Goal: Register for event/course

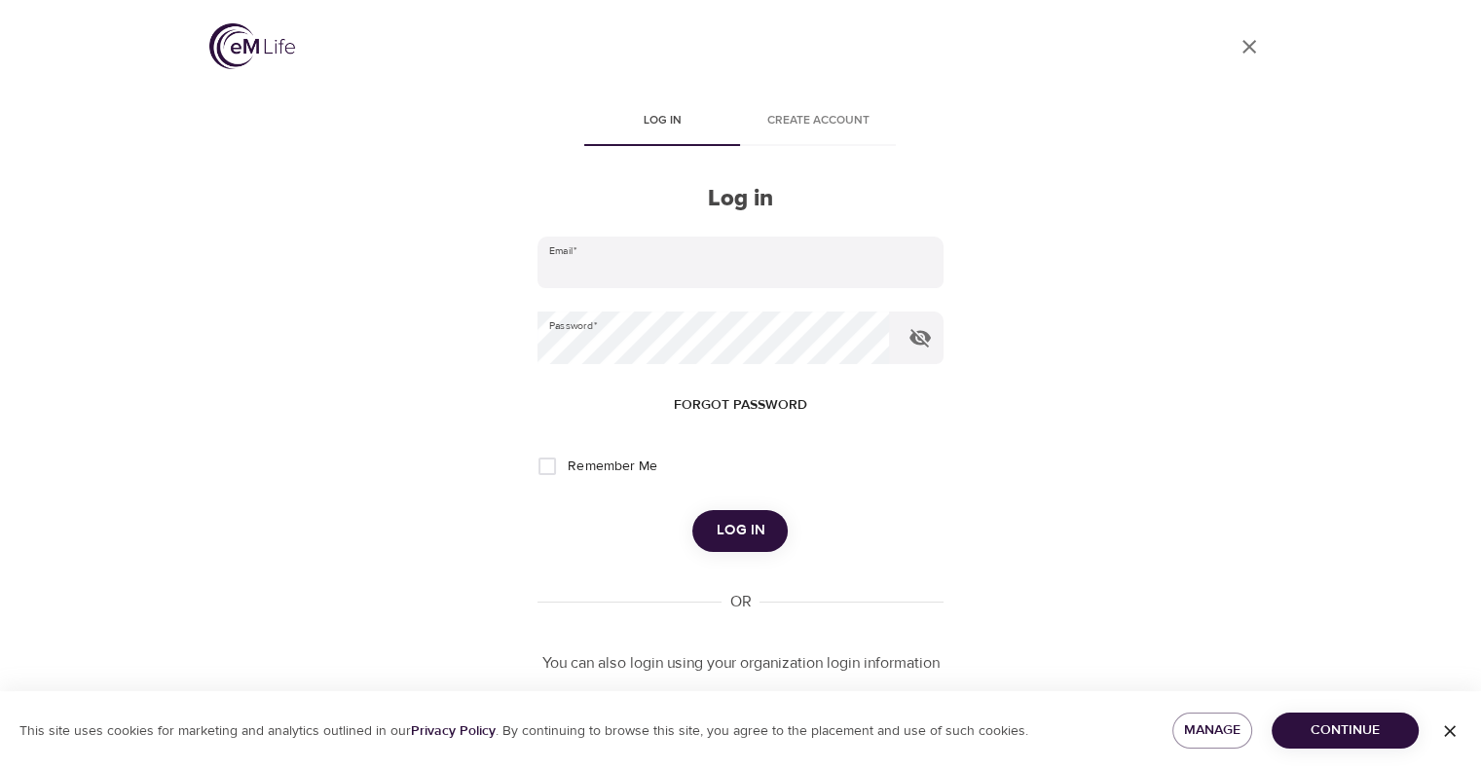
type input "[PERSON_NAME][EMAIL_ADDRESS][PERSON_NAME][DOMAIN_NAME]"
click at [746, 537] on span "Log in" at bounding box center [740, 530] width 49 height 25
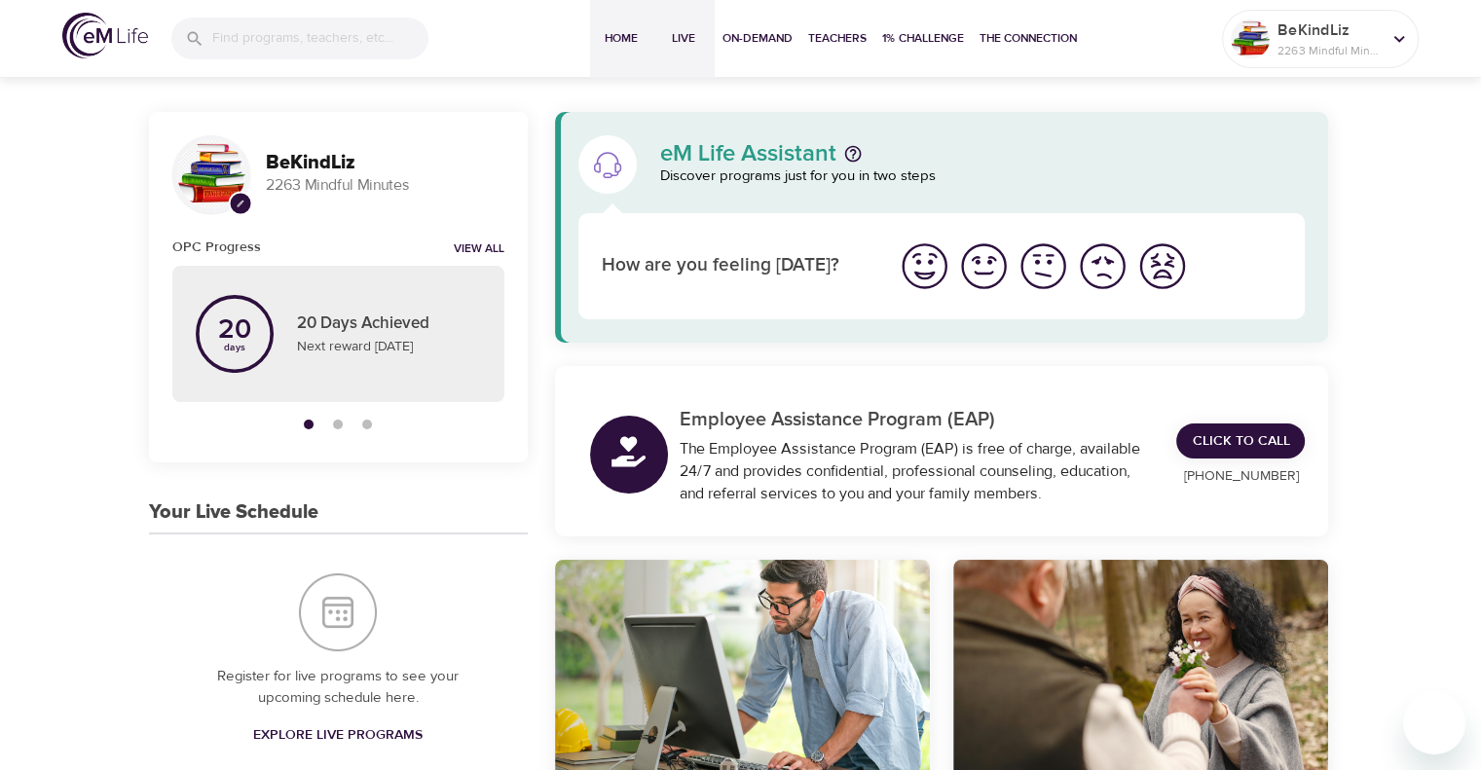
click at [682, 42] on span "Live" at bounding box center [683, 38] width 47 height 20
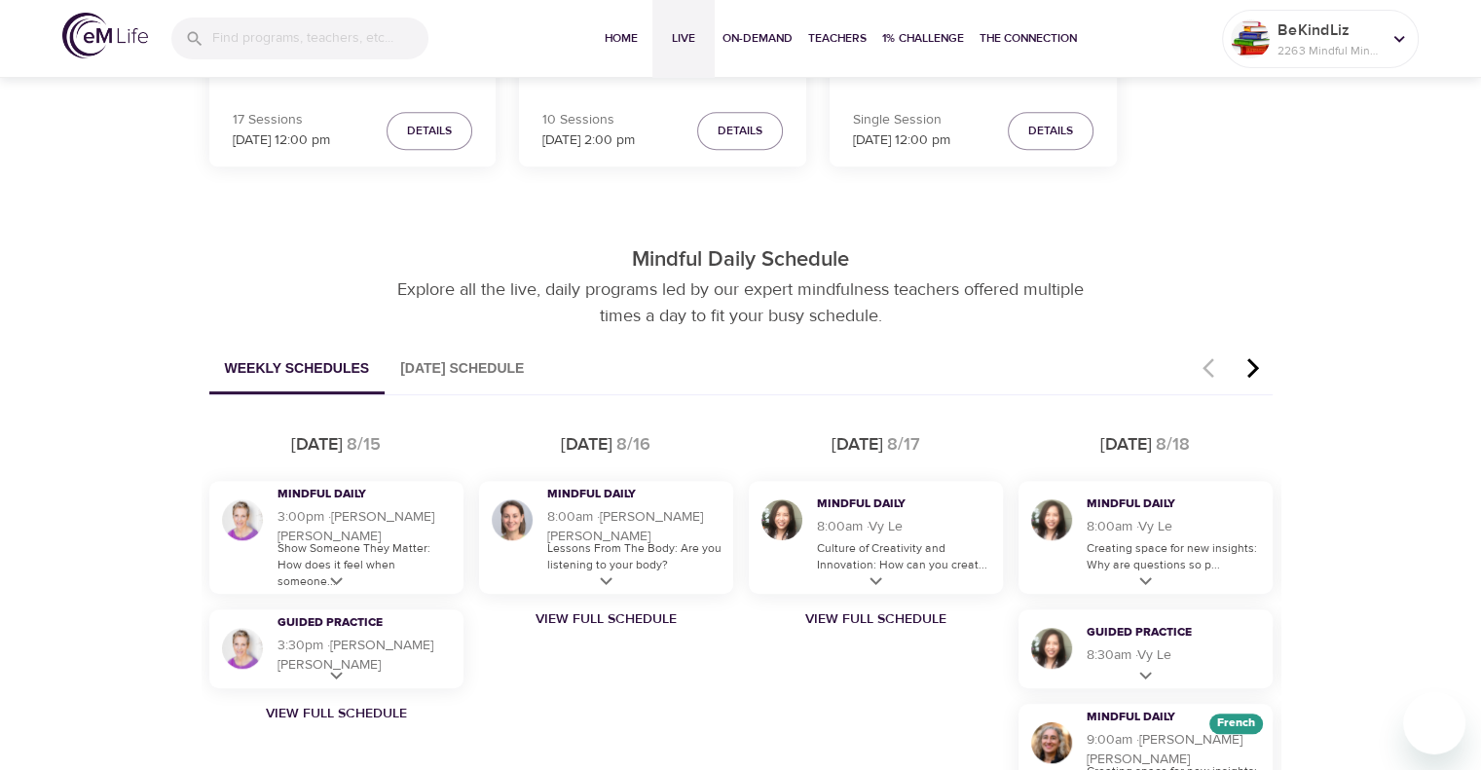
scroll to position [1071, 0]
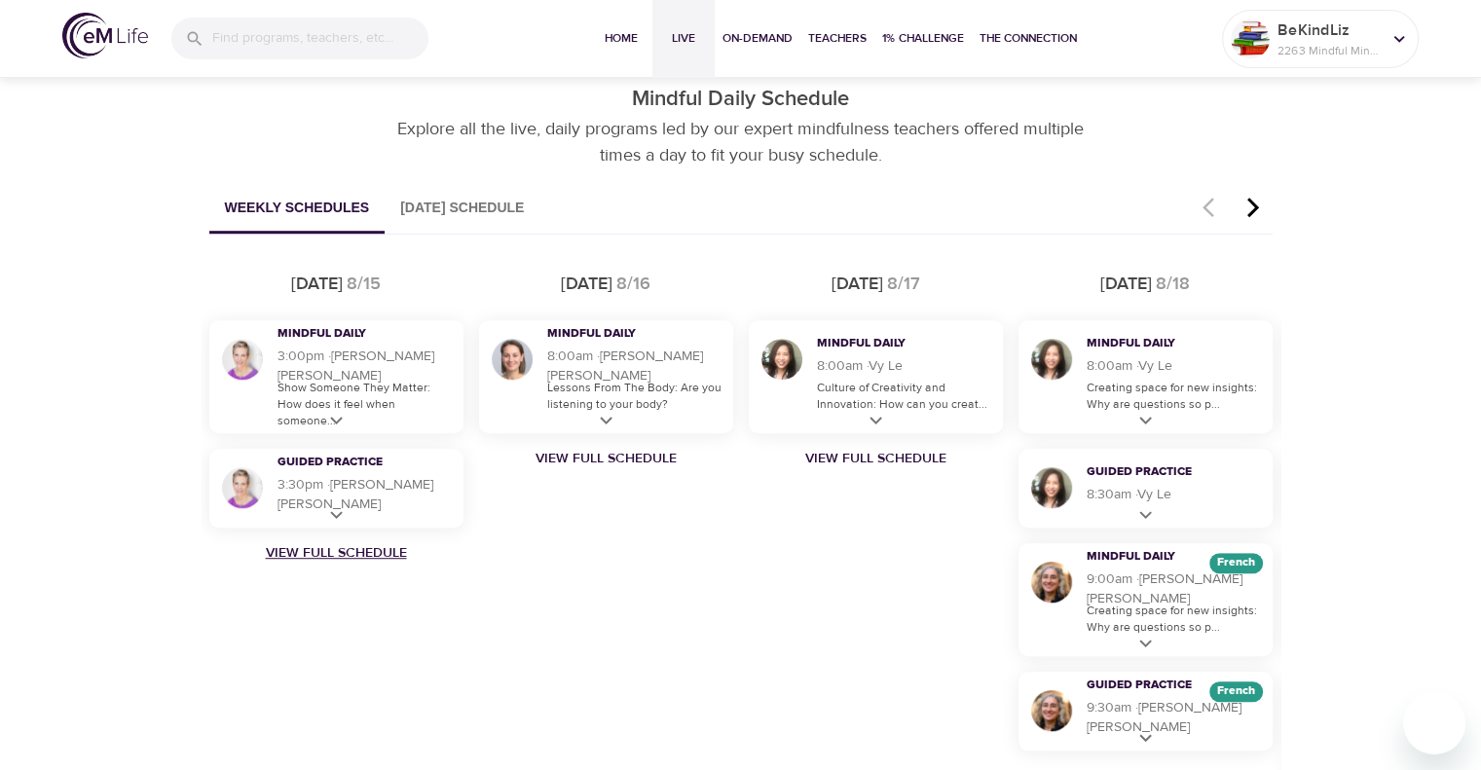
click at [332, 553] on link "View Full Schedule" at bounding box center [337, 552] width 270 height 19
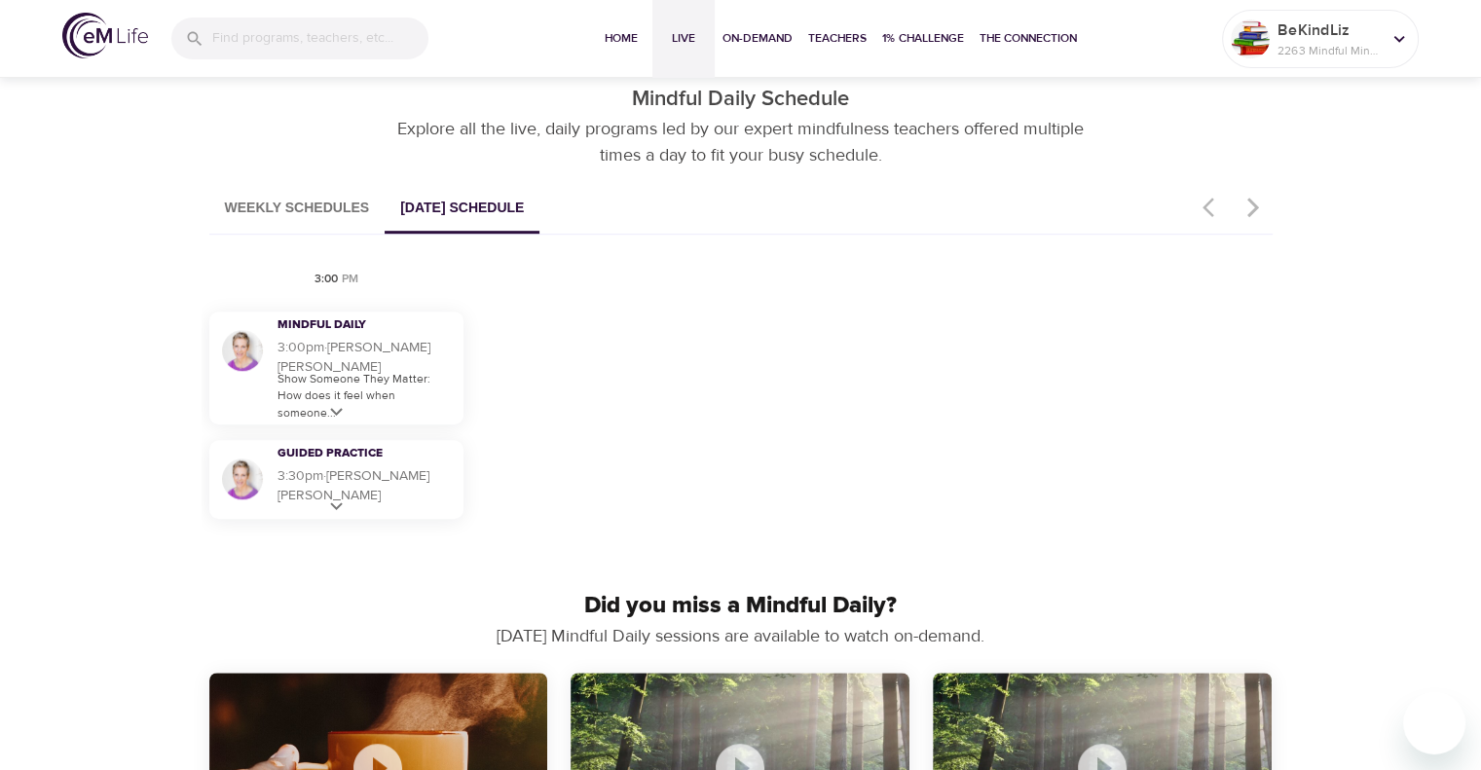
click at [321, 205] on button "Weekly Schedules" at bounding box center [297, 209] width 176 height 50
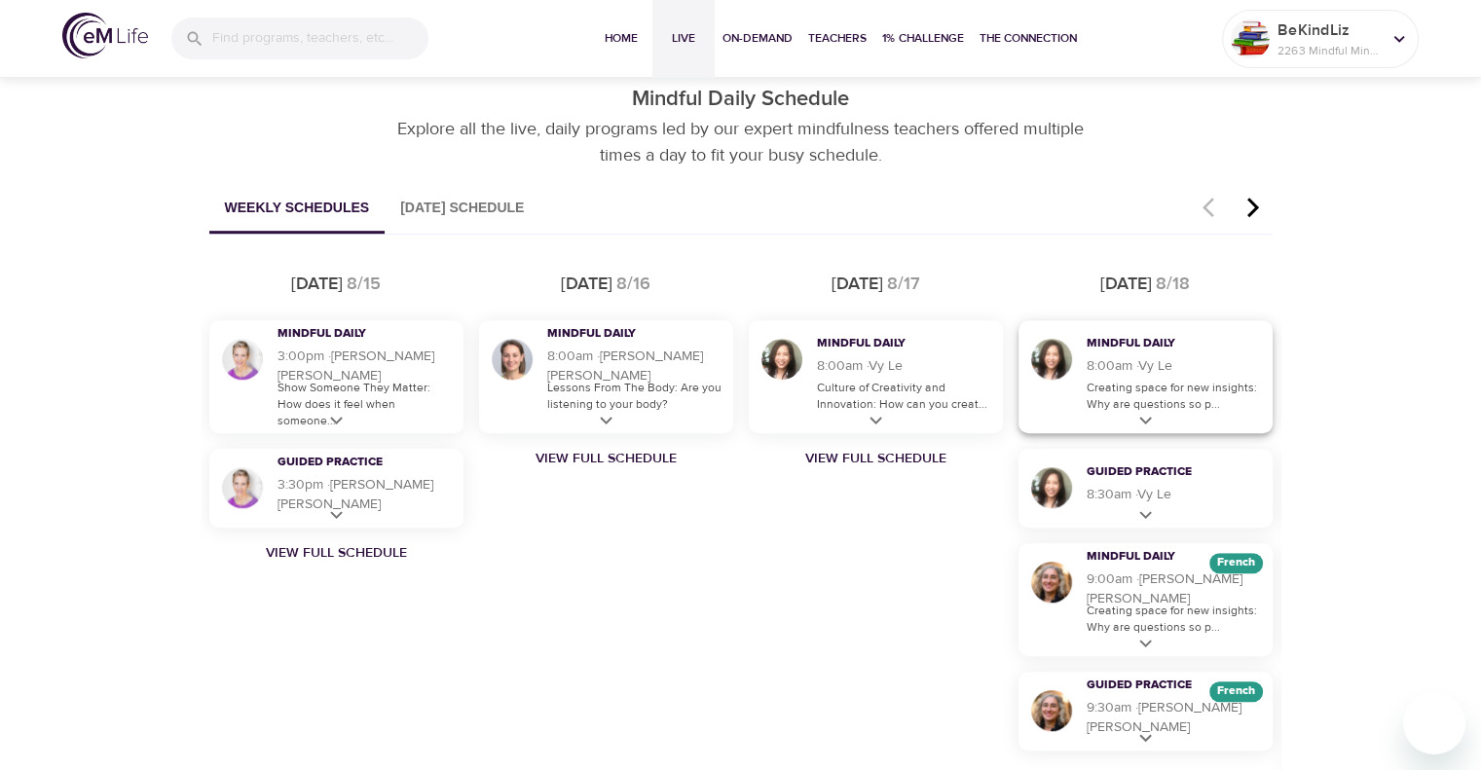
click at [1181, 360] on h5 "8:00am · 14 m · Vy Le" at bounding box center [1175, 365] width 176 height 19
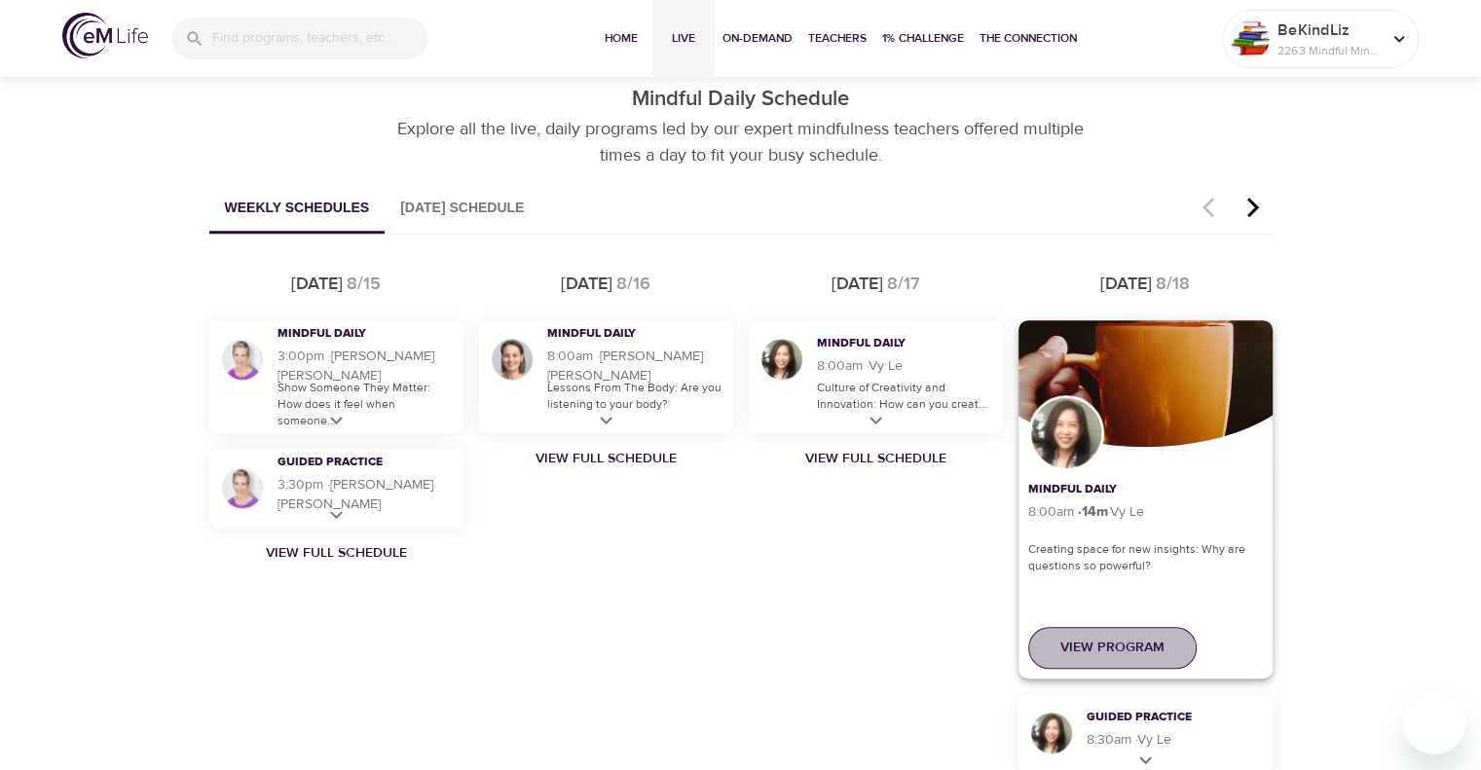
click at [1124, 650] on span "View Program" at bounding box center [1112, 648] width 104 height 24
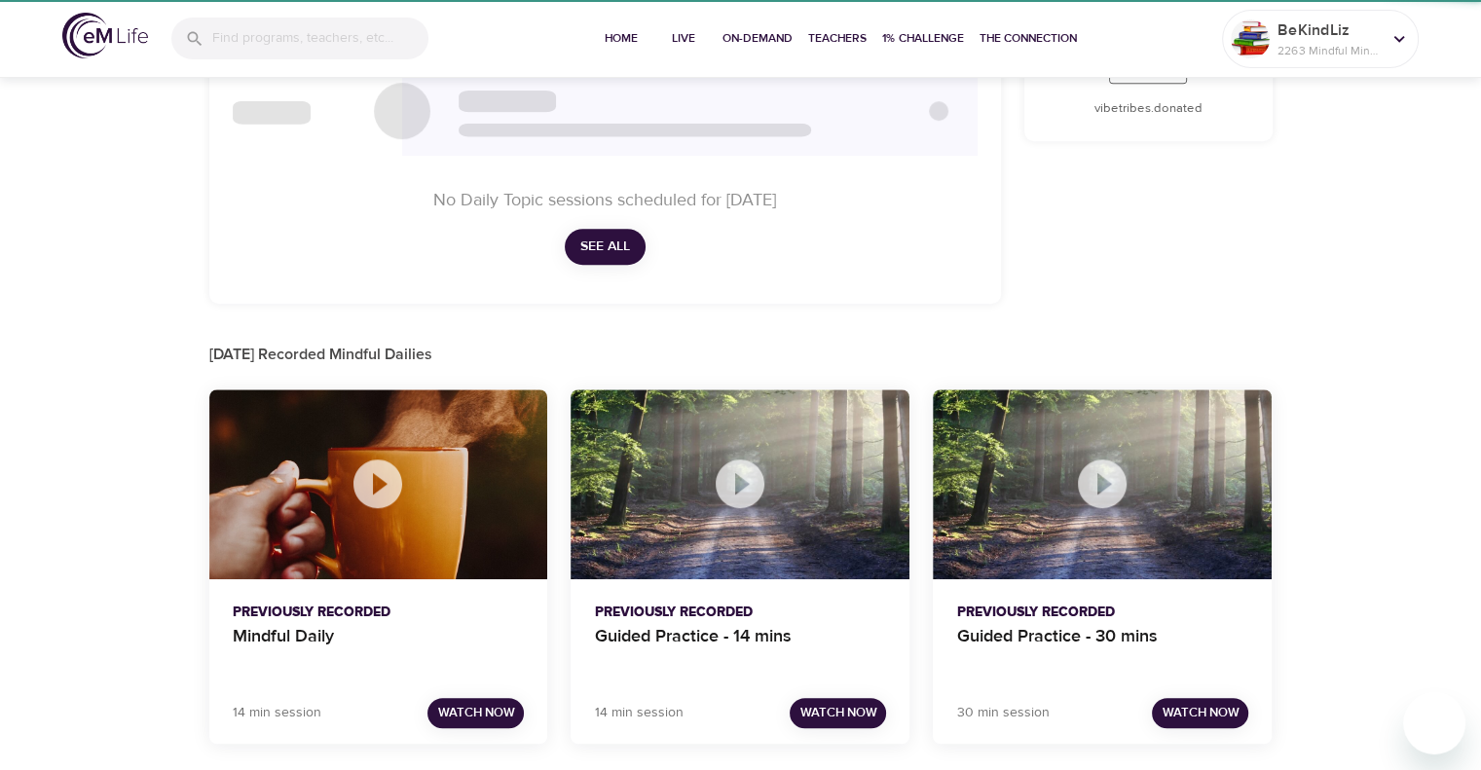
checkbox input "true"
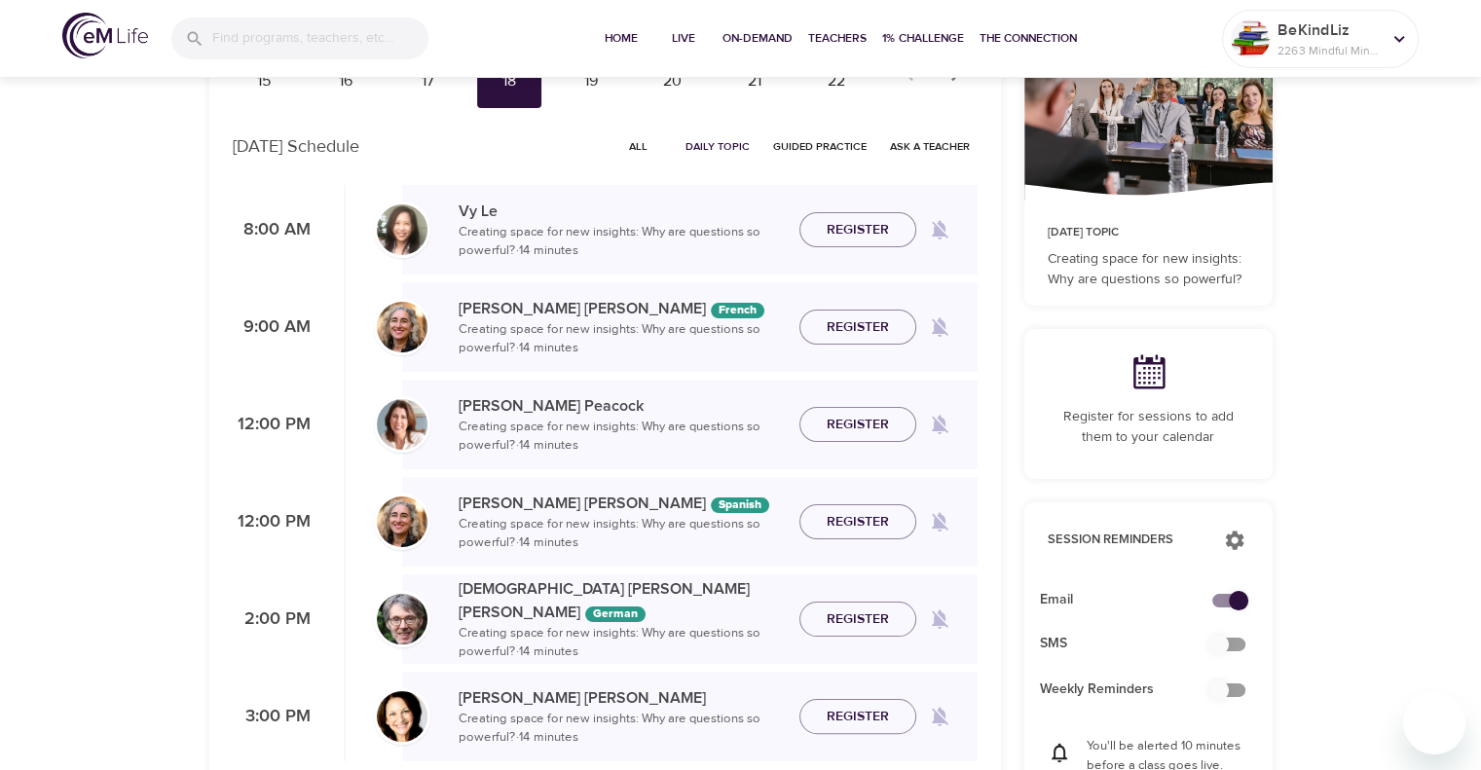
scroll to position [195, 0]
click at [643, 146] on span "All" at bounding box center [638, 145] width 47 height 19
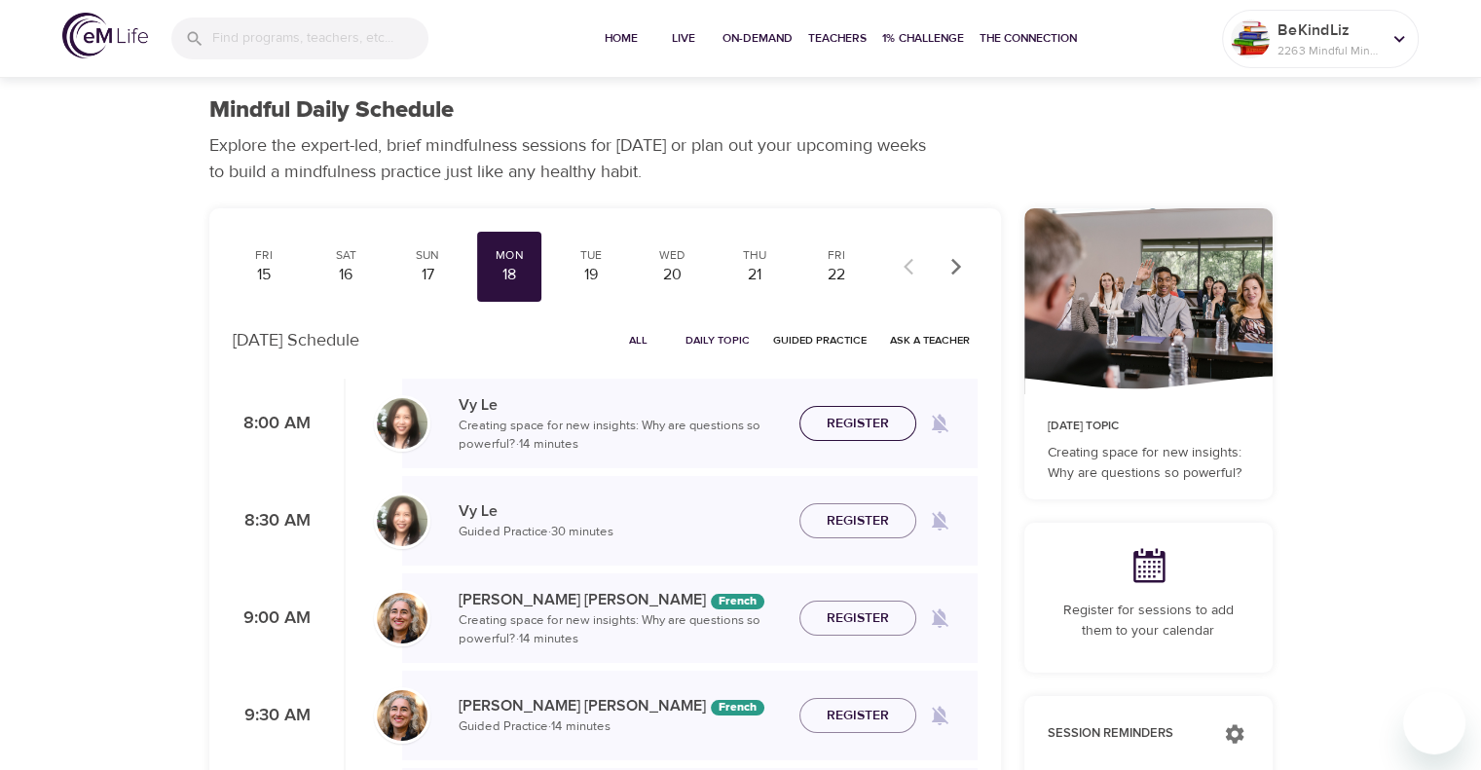
click at [854, 428] on span "Register" at bounding box center [858, 424] width 62 height 24
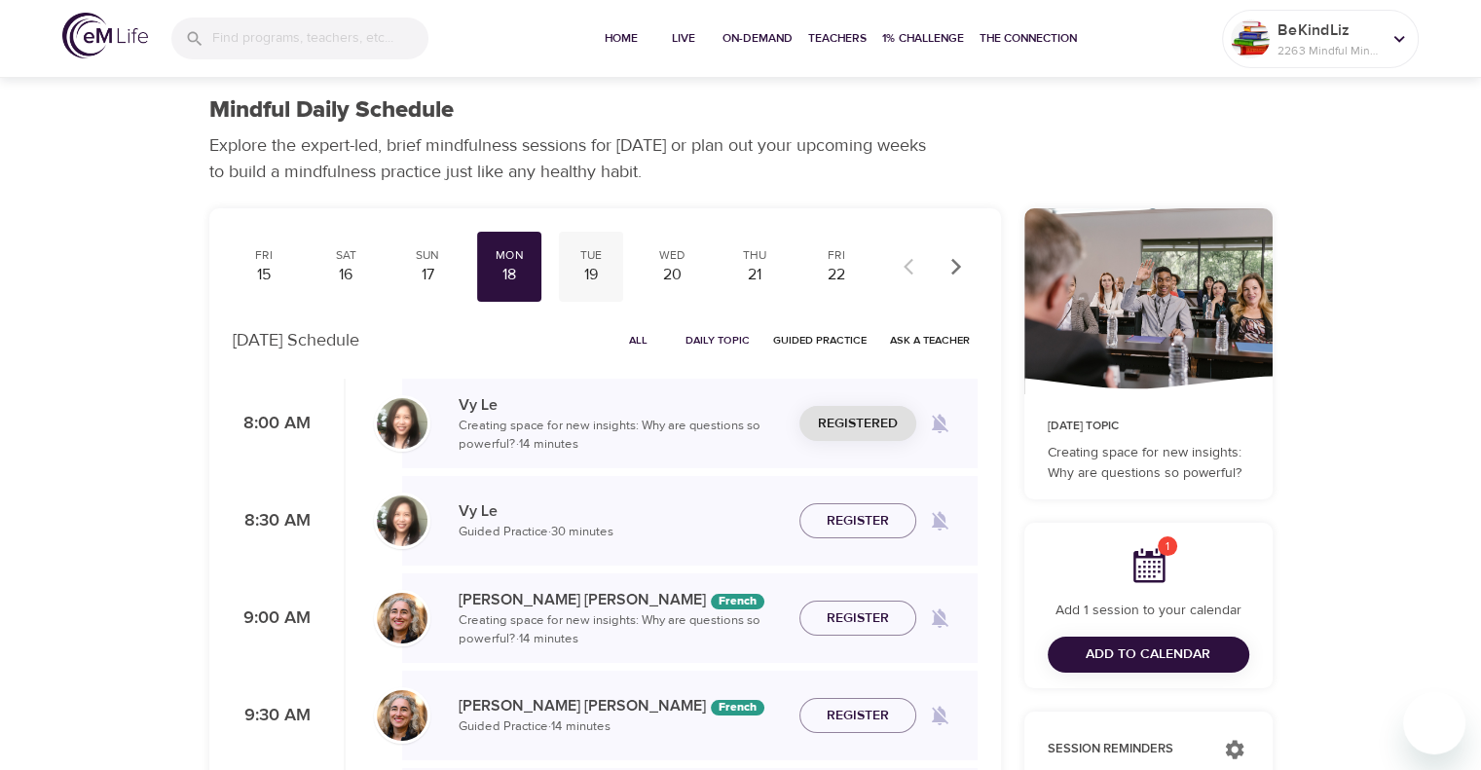
click at [597, 270] on div "19" at bounding box center [591, 275] width 49 height 22
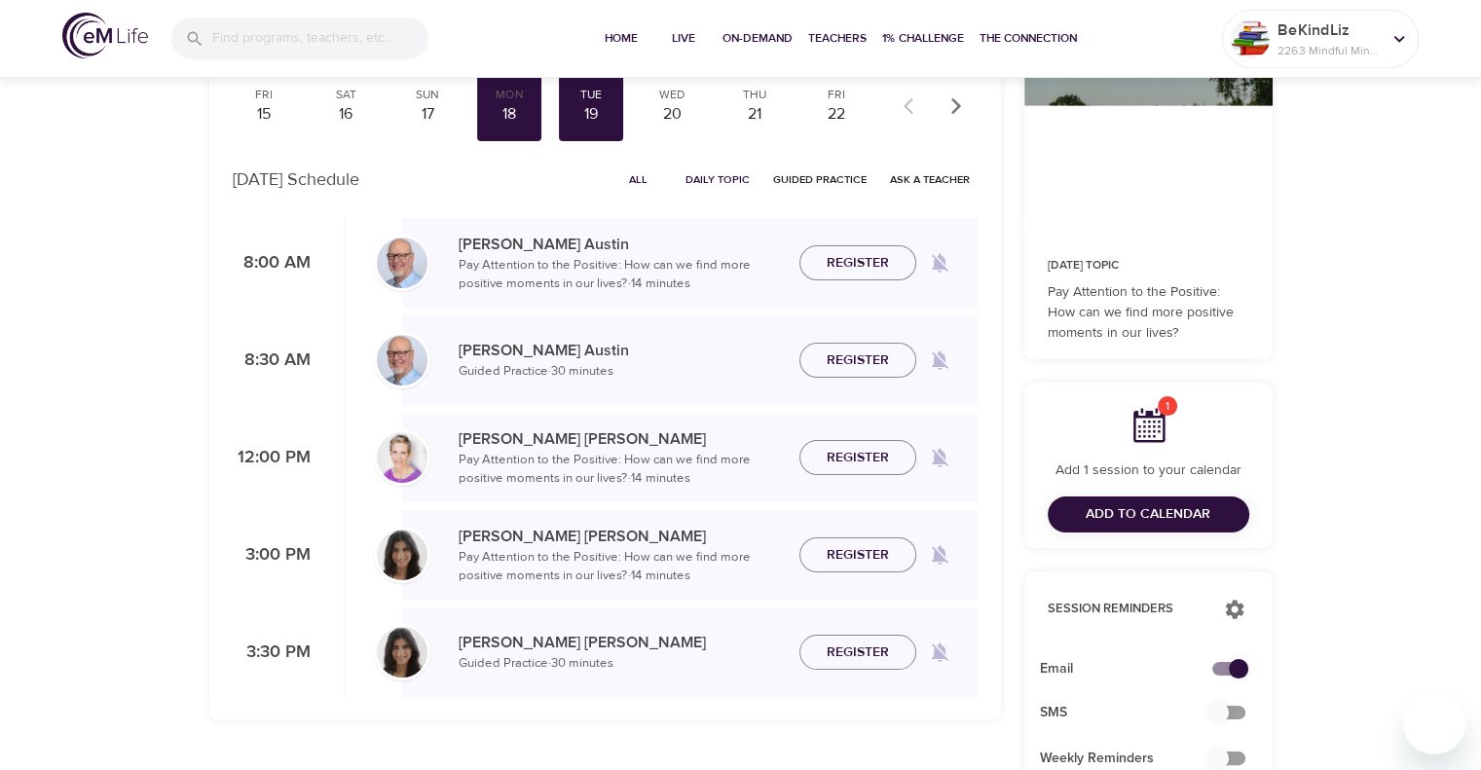
scroll to position [195, 0]
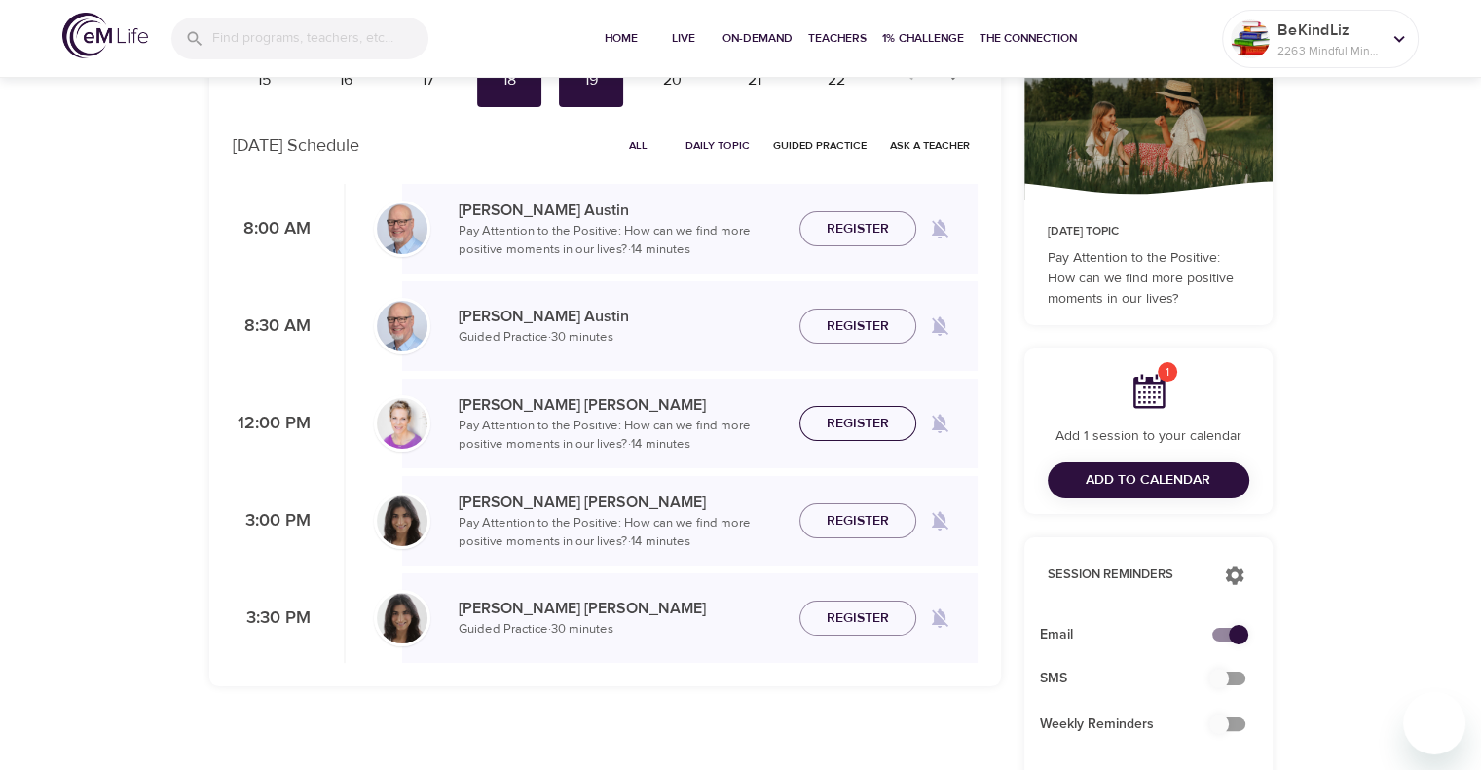
click at [841, 427] on span "Register" at bounding box center [858, 424] width 62 height 24
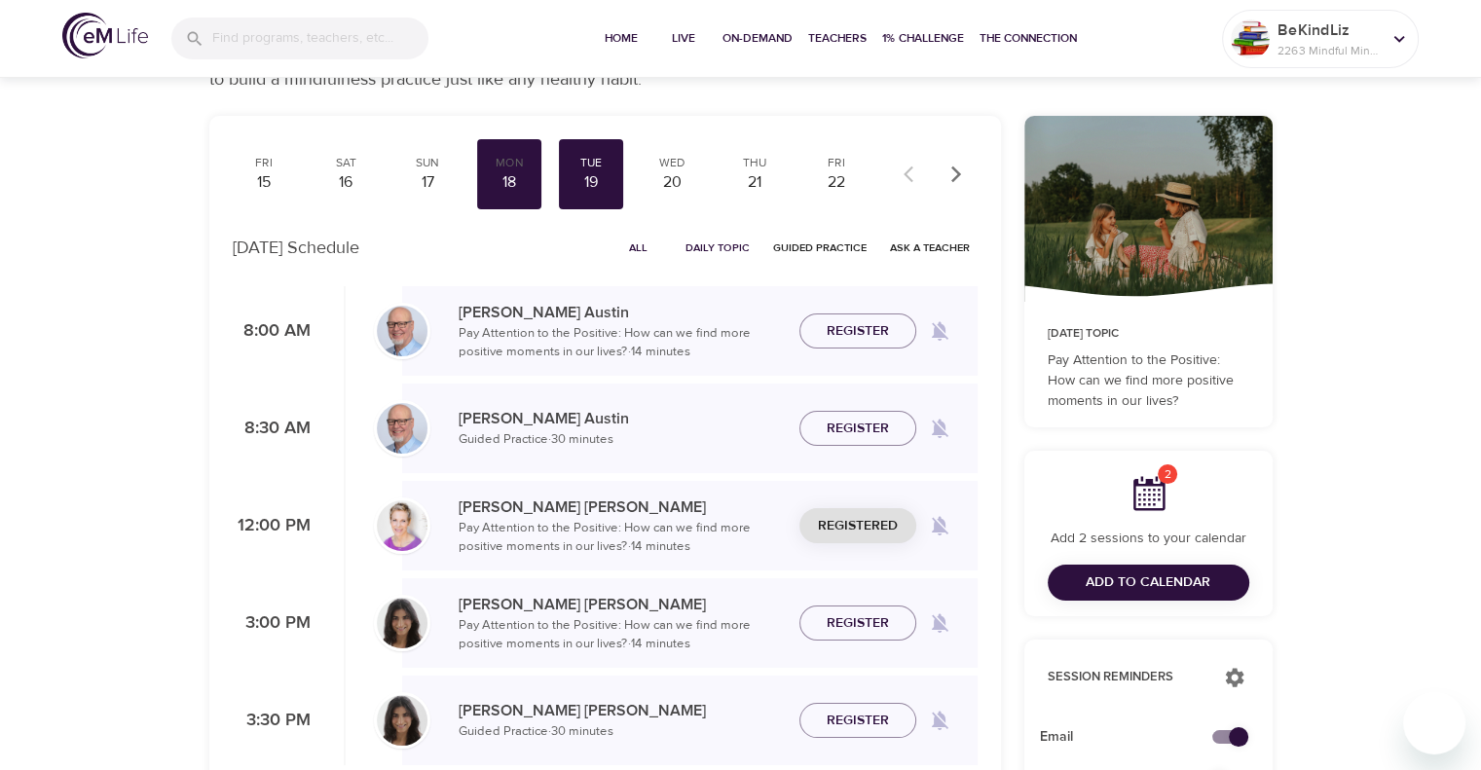
scroll to position [0, 0]
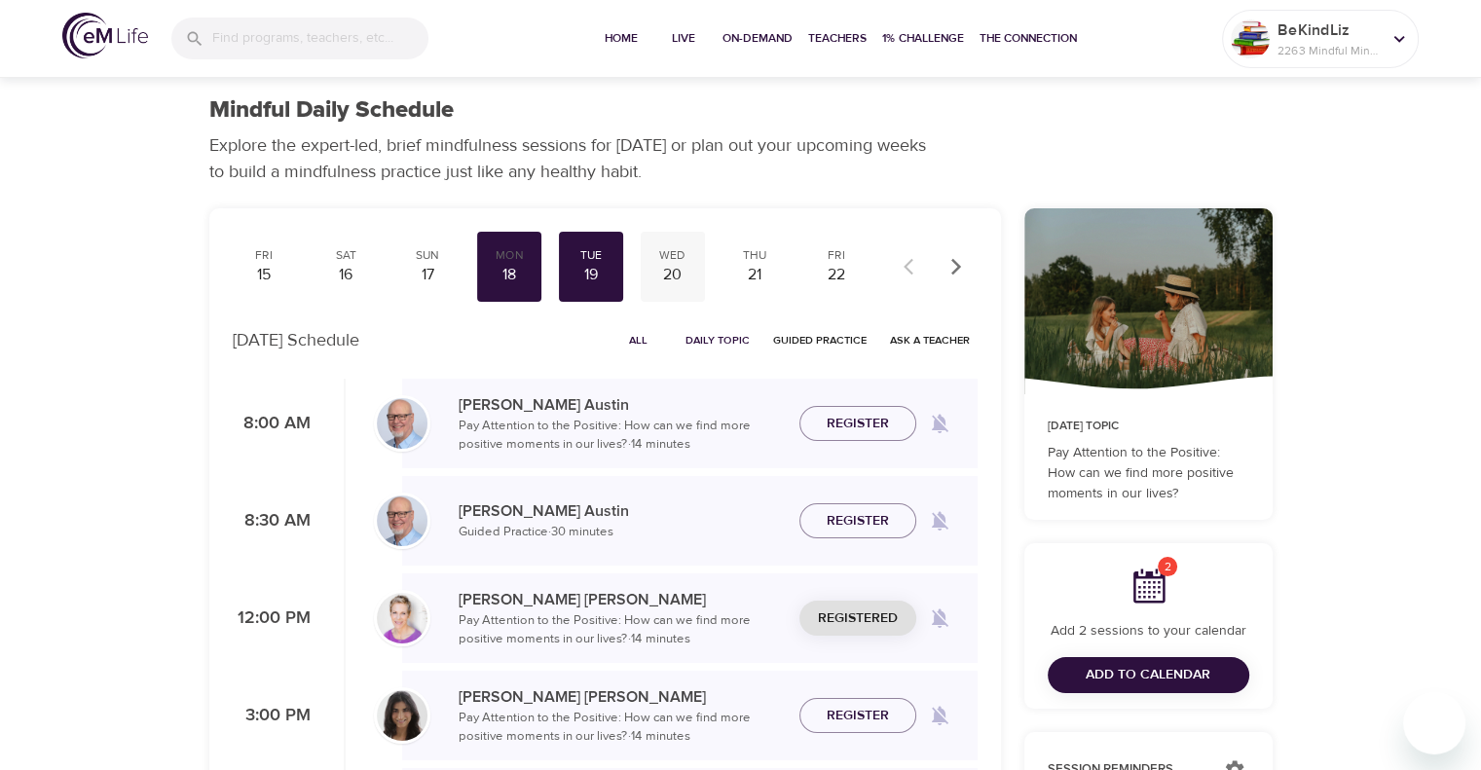
click at [658, 244] on div "Wed 20" at bounding box center [673, 267] width 64 height 70
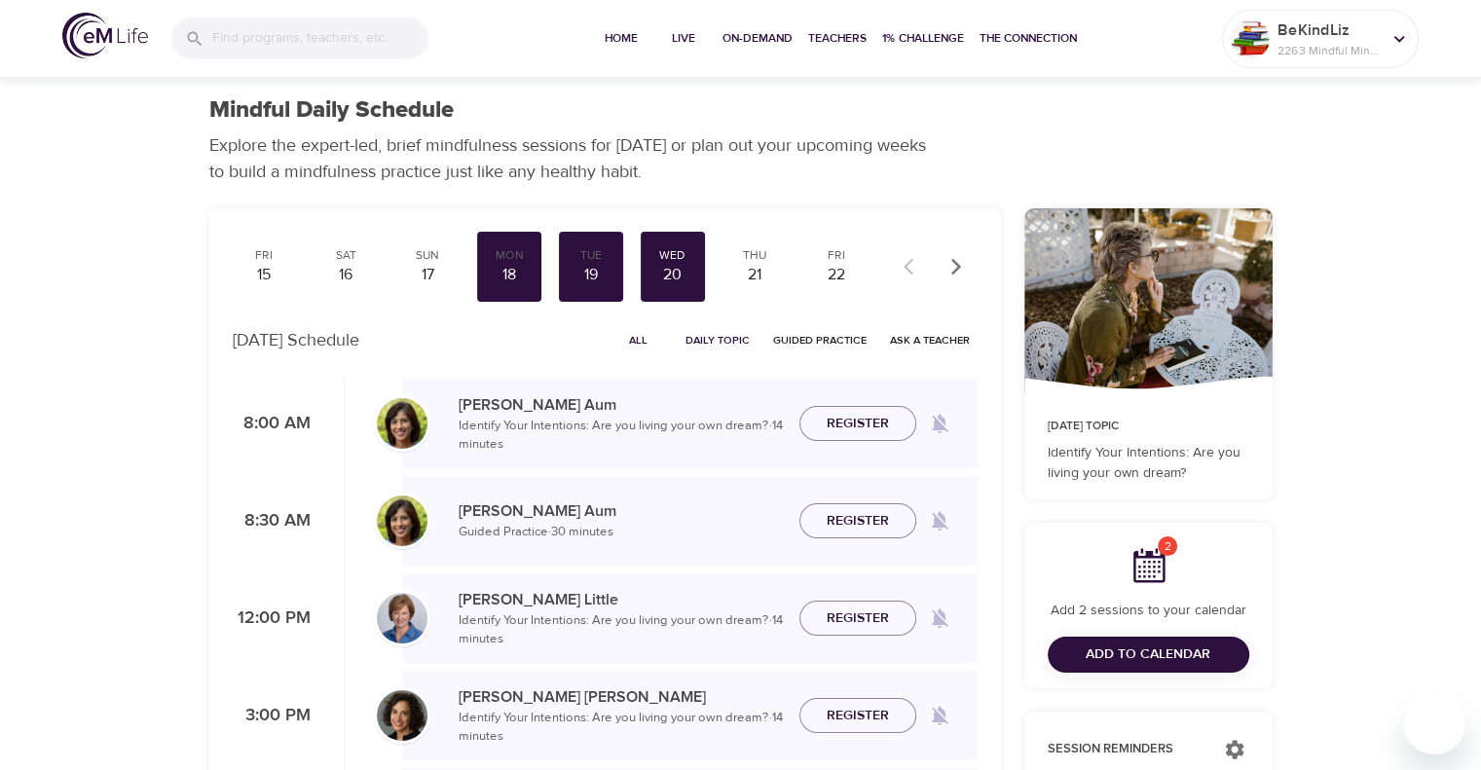
scroll to position [97, 0]
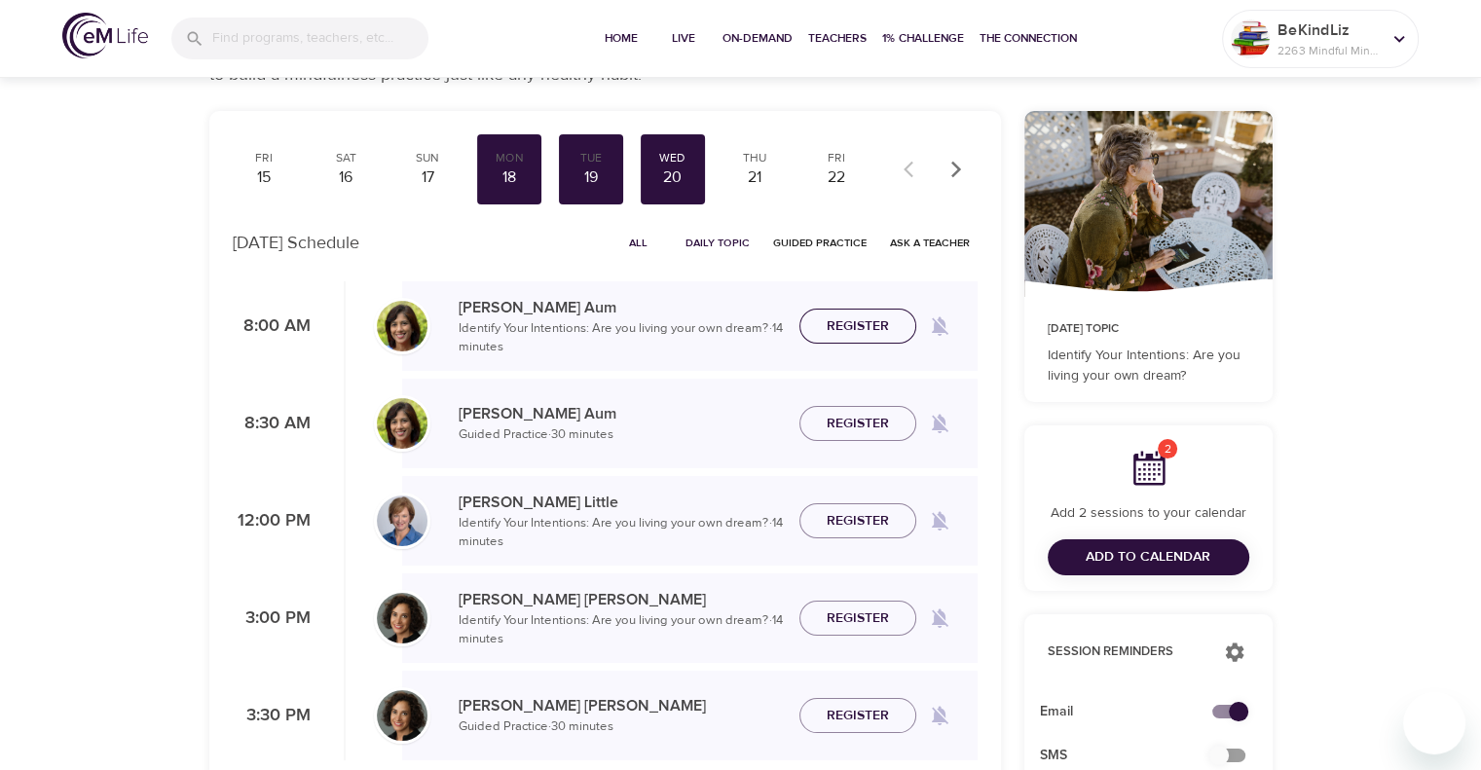
click at [852, 329] on span "Register" at bounding box center [858, 327] width 62 height 24
click at [764, 179] on div "21" at bounding box center [754, 178] width 49 height 22
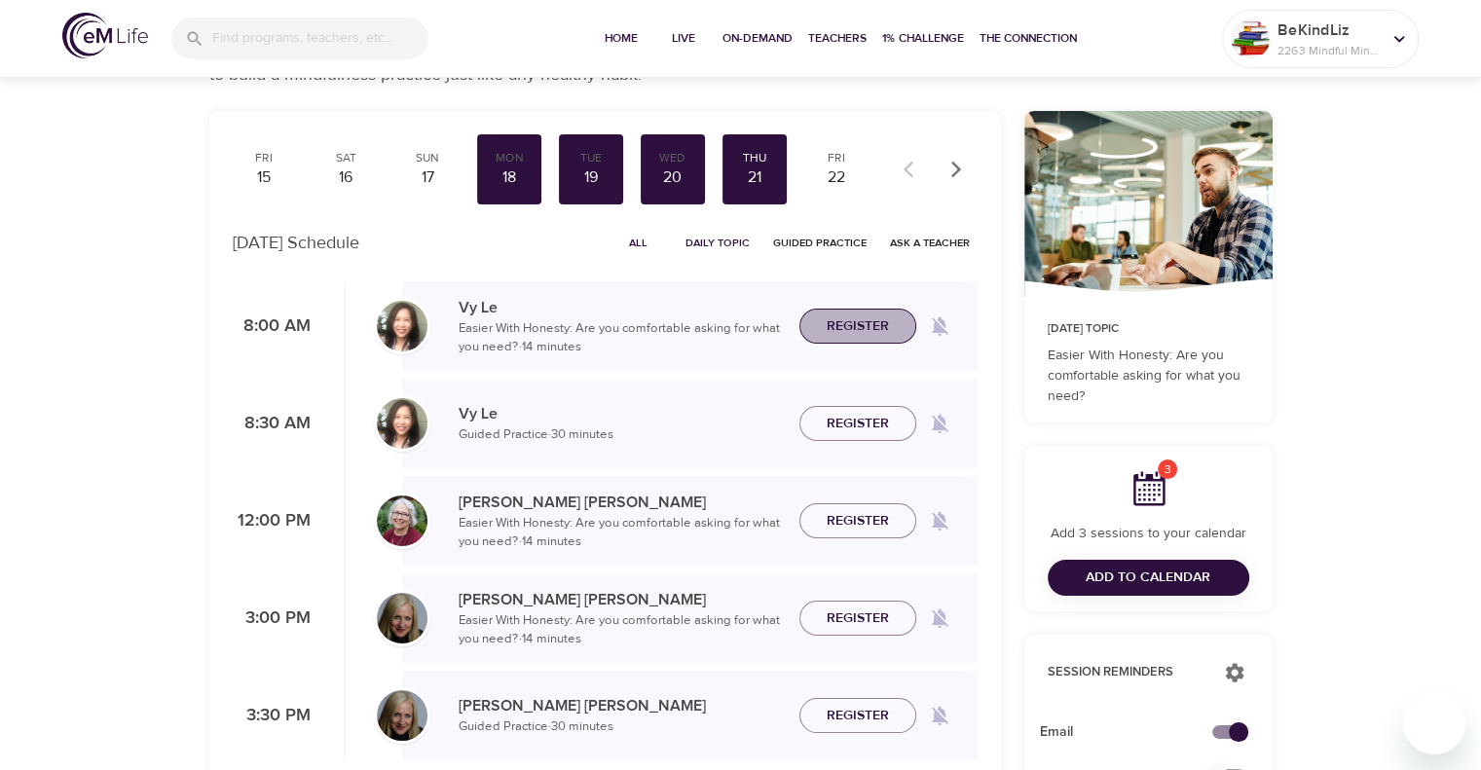
click at [843, 319] on span "Register" at bounding box center [858, 327] width 62 height 24
click at [838, 174] on div "22" at bounding box center [836, 178] width 49 height 22
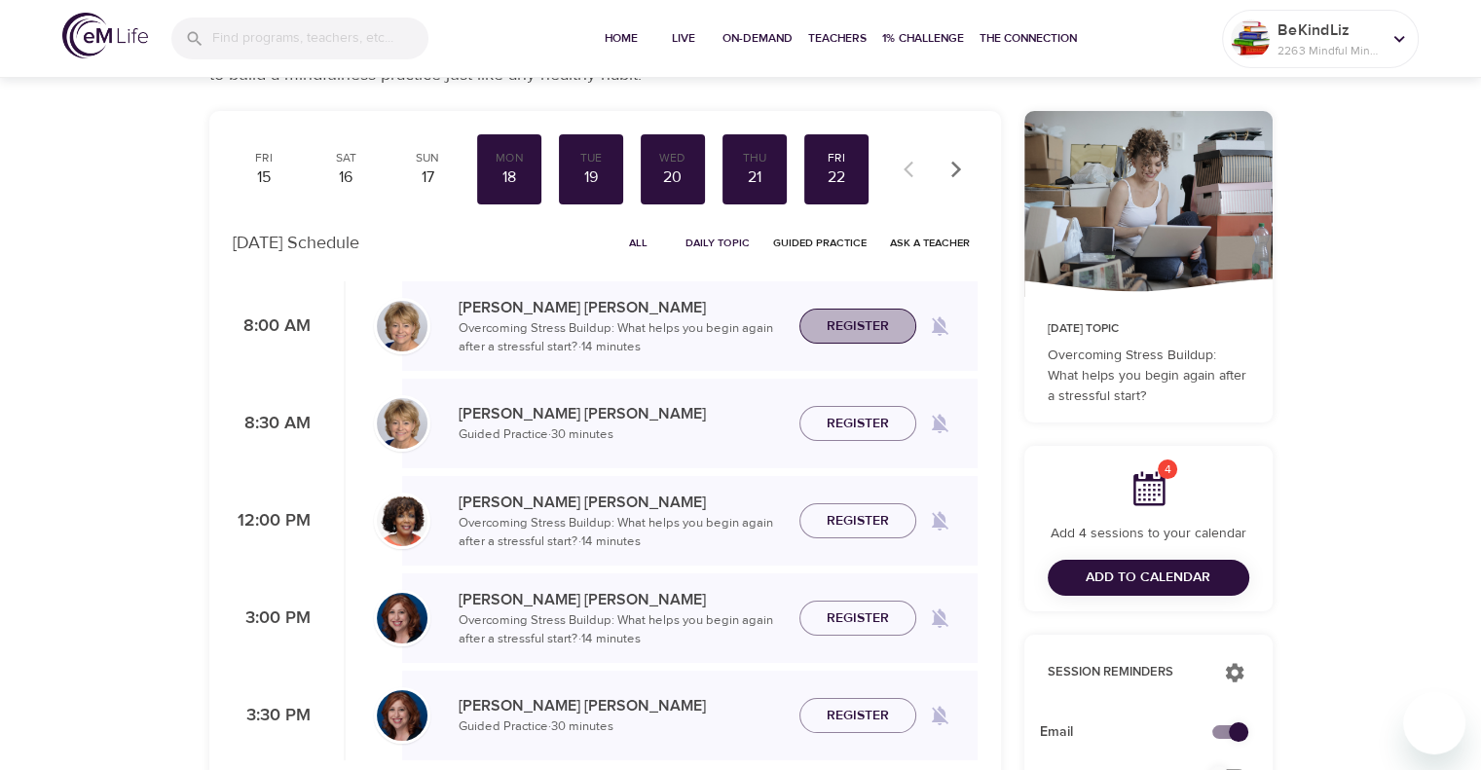
click at [867, 326] on span "Register" at bounding box center [858, 327] width 62 height 24
click at [1137, 584] on span "Add to Calendar" at bounding box center [1148, 578] width 125 height 24
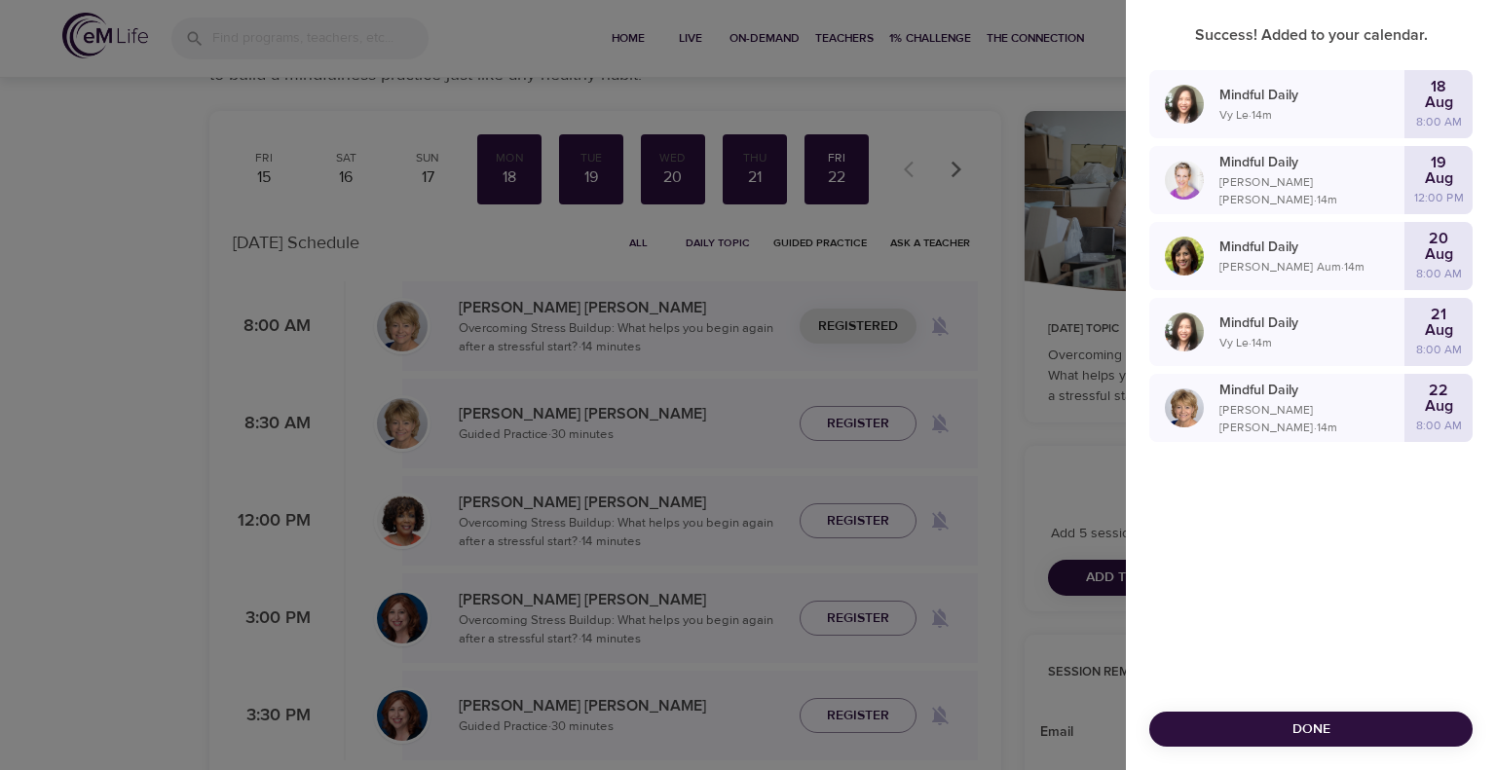
drag, startPoint x: 1360, startPoint y: 725, endPoint x: 1413, endPoint y: 639, distance: 100.5
click at [1360, 725] on span "Done" at bounding box center [1311, 730] width 292 height 24
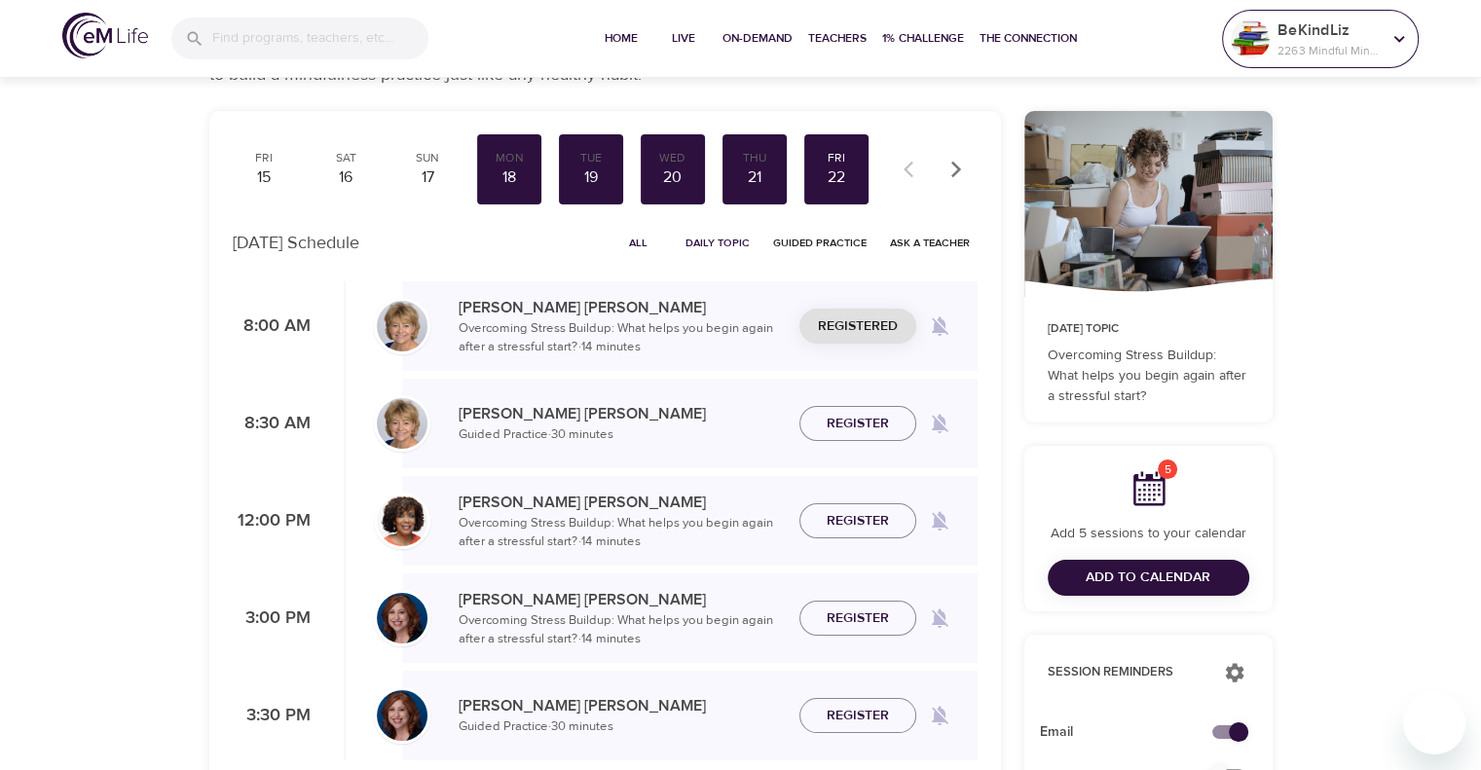
click at [1370, 42] on p "2263 Mindful Minutes" at bounding box center [1329, 51] width 103 height 18
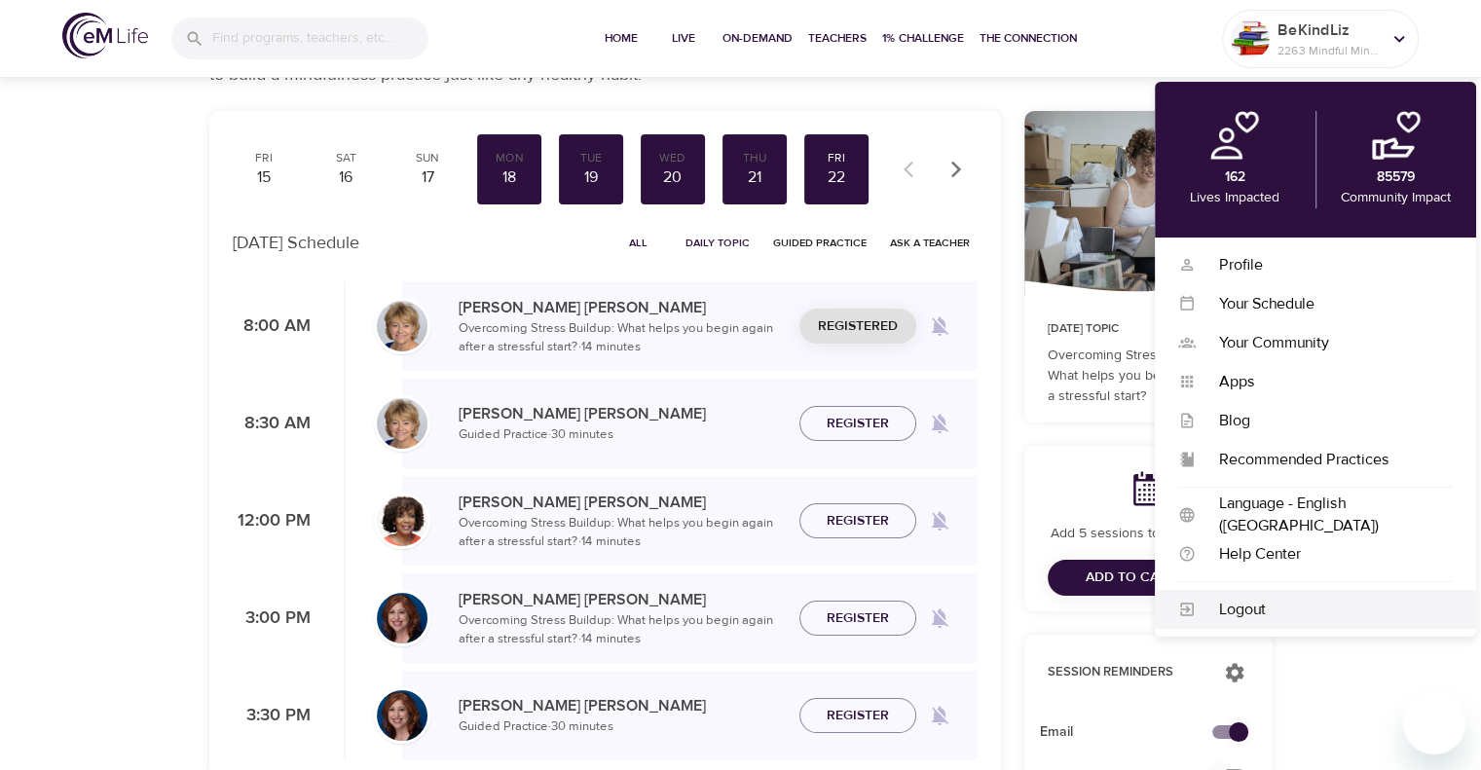
click at [1277, 613] on div "Logout" at bounding box center [1324, 610] width 257 height 22
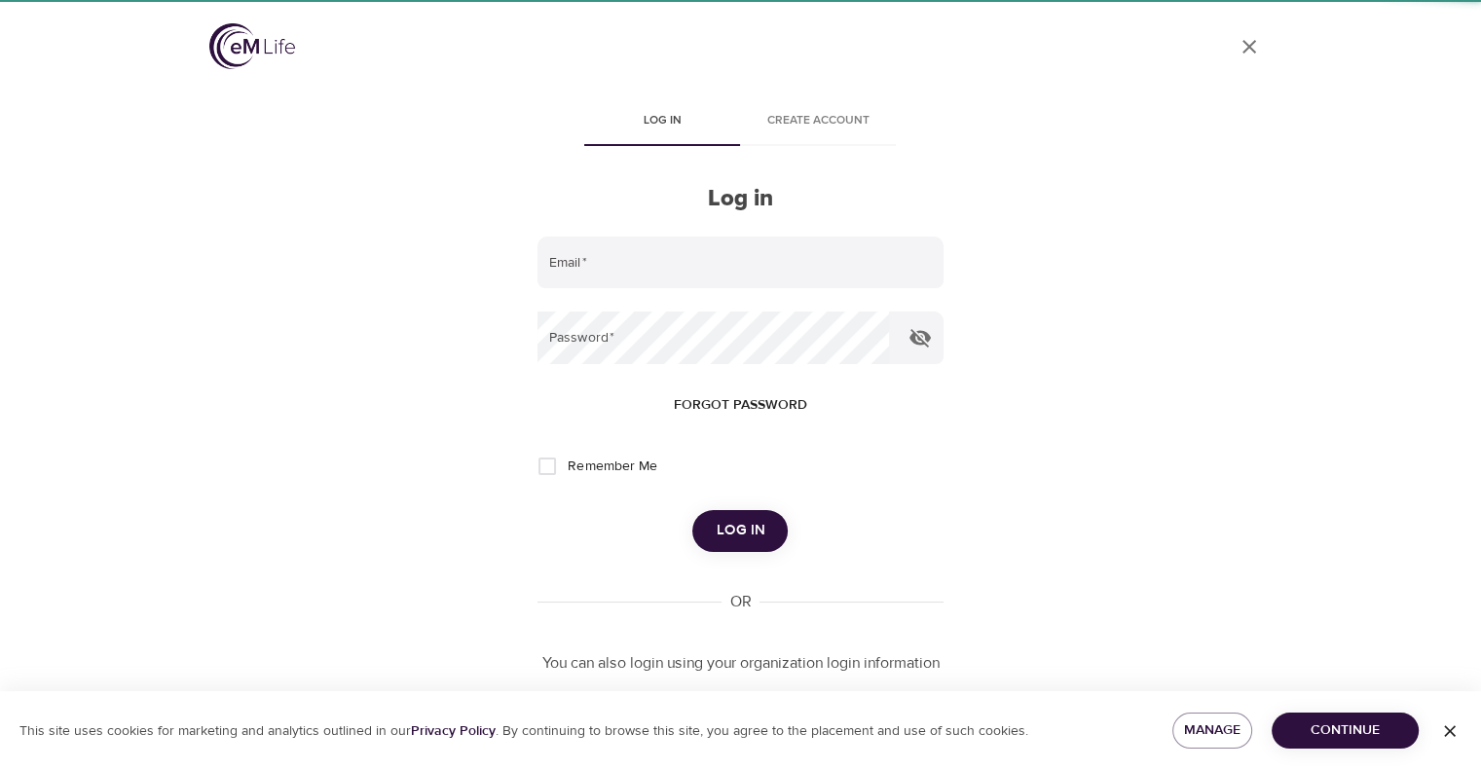
type input "[PERSON_NAME][EMAIL_ADDRESS][PERSON_NAME][DOMAIN_NAME]"
